Goal: Information Seeking & Learning: Learn about a topic

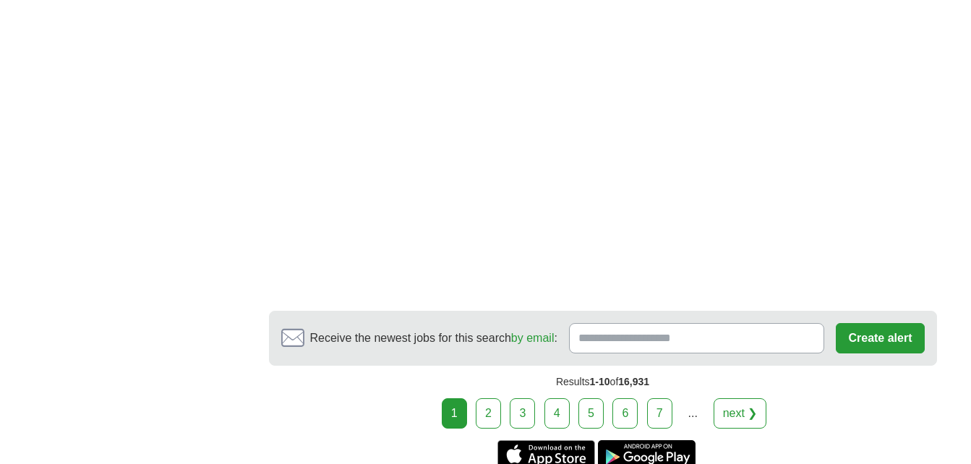
scroll to position [2839, 0]
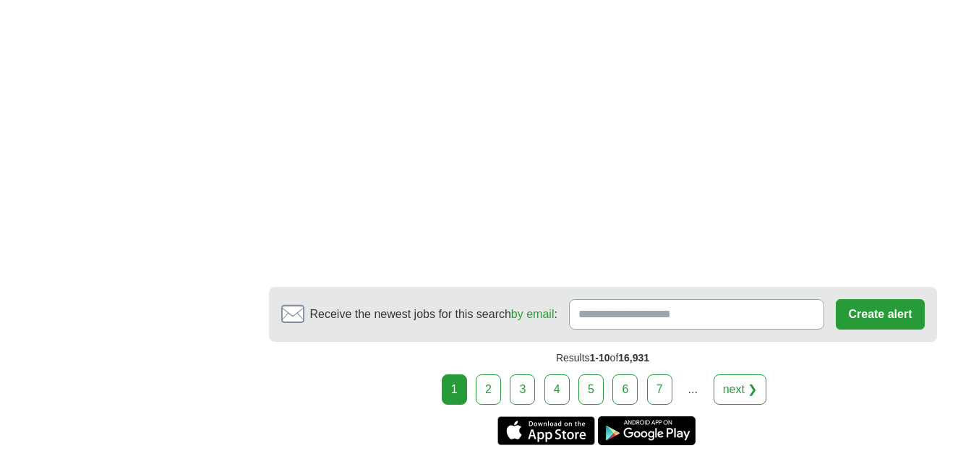
click at [487, 381] on link "2" at bounding box center [488, 390] width 25 height 30
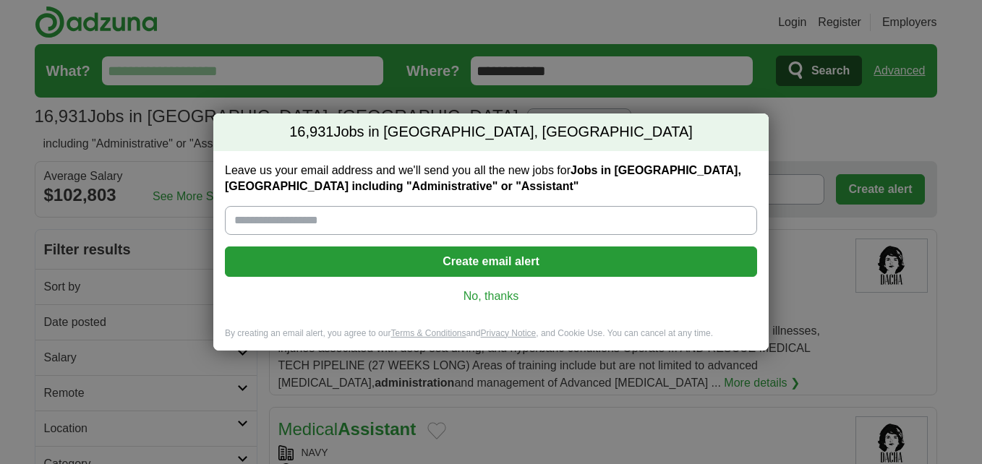
click at [505, 295] on link "No, thanks" at bounding box center [490, 297] width 509 height 16
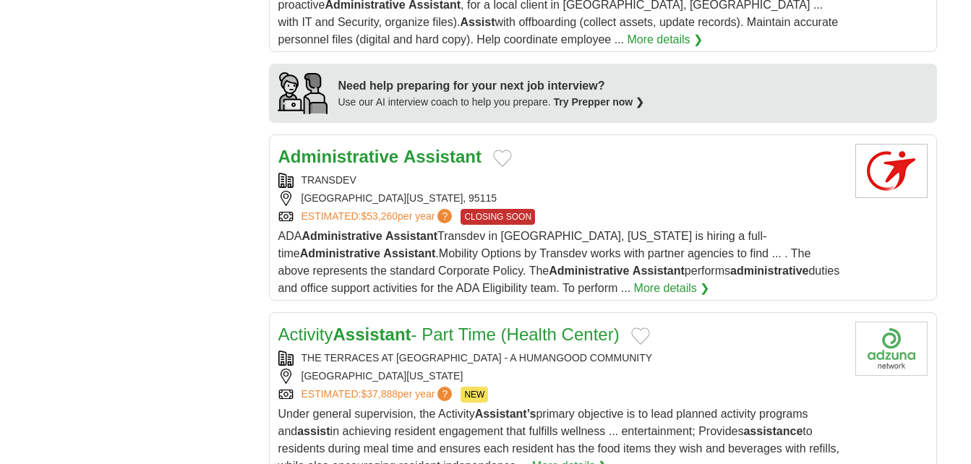
scroll to position [1277, 0]
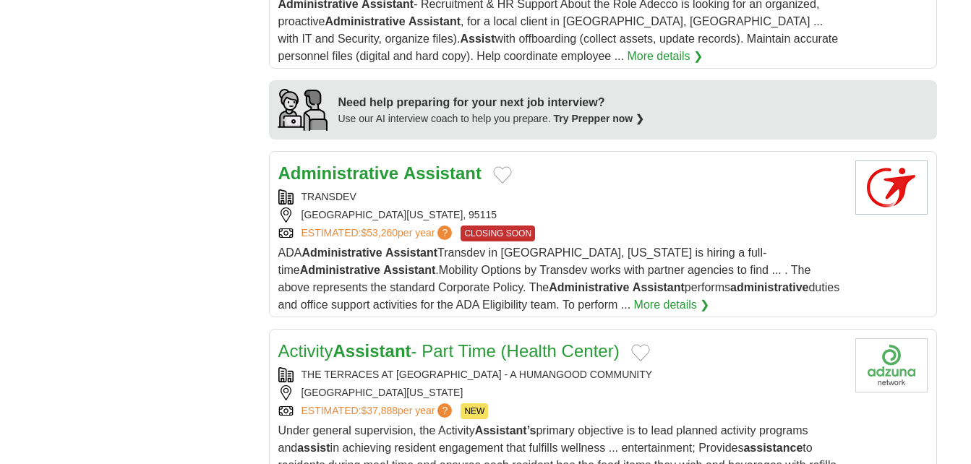
click at [367, 168] on strong "Administrative" at bounding box center [338, 173] width 121 height 20
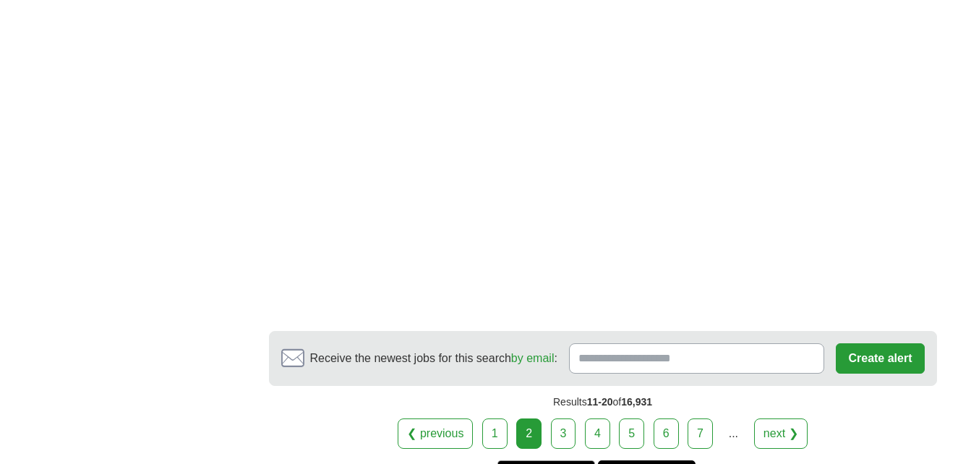
scroll to position [2847, 0]
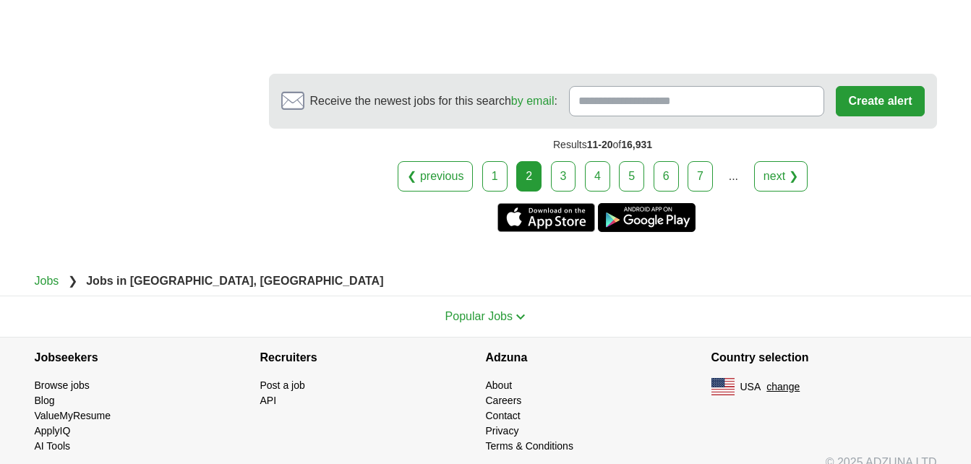
click at [552, 171] on link "3" at bounding box center [563, 176] width 25 height 30
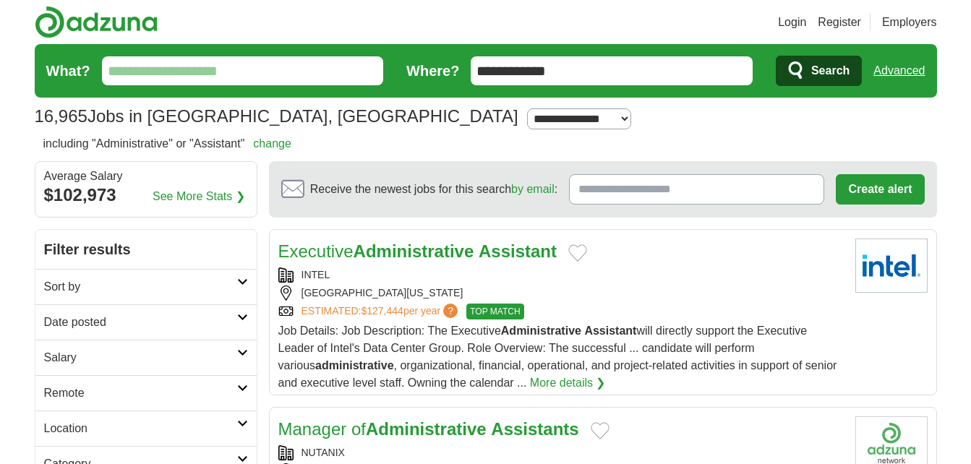
click at [491, 254] on strong "Assistant" at bounding box center [518, 252] width 78 height 20
